Goal: Navigation & Orientation: Find specific page/section

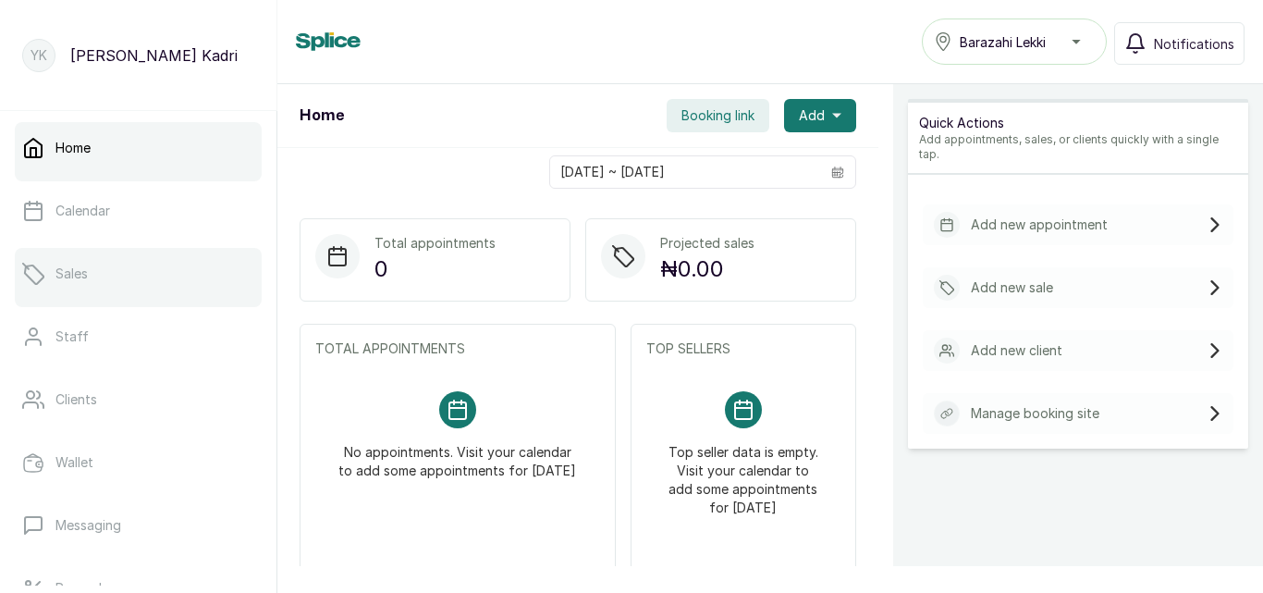
click at [89, 277] on link "Sales" at bounding box center [138, 274] width 247 height 52
